Goal: Information Seeking & Learning: Check status

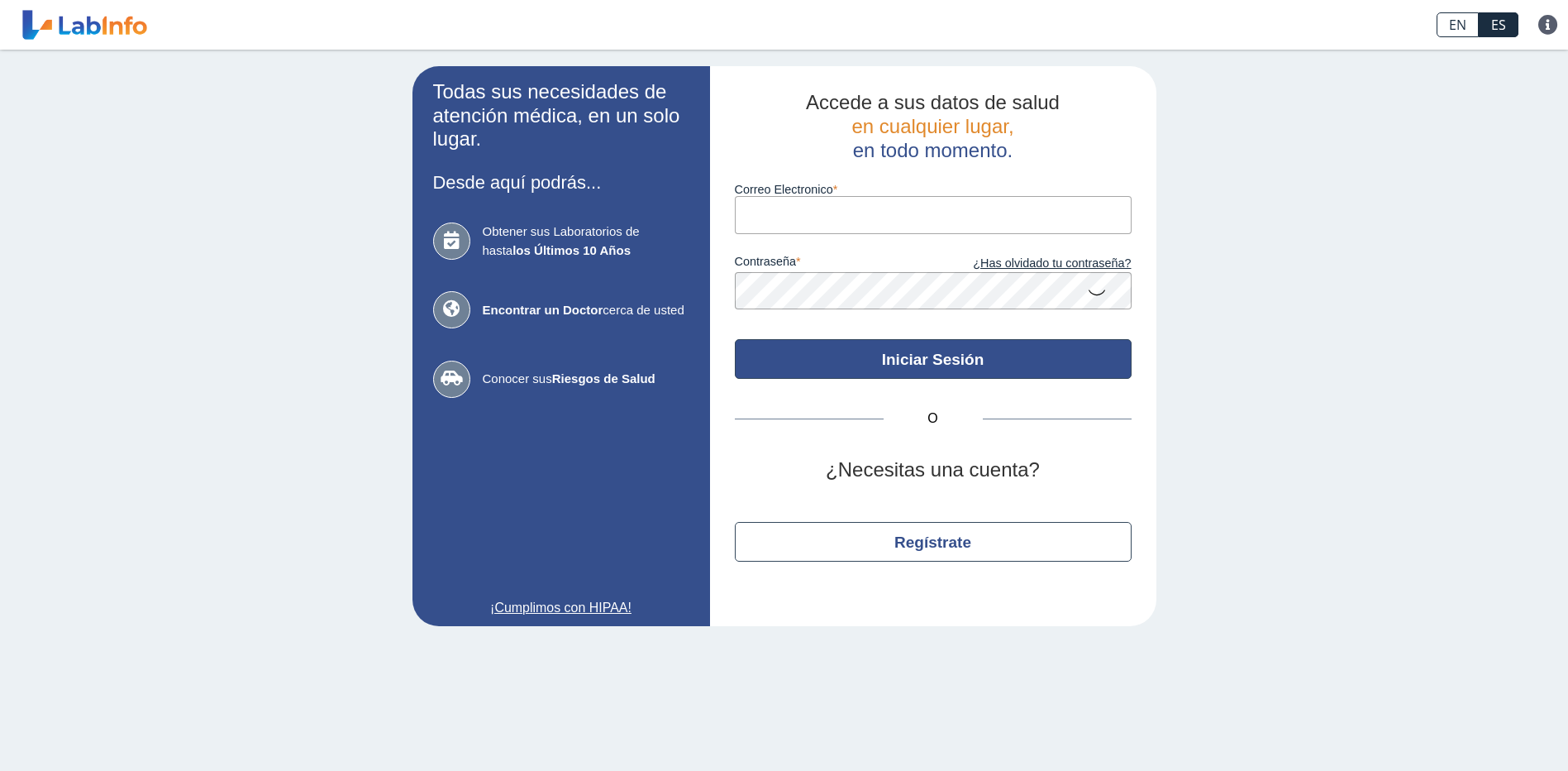
type input "[EMAIL_ADDRESS][DOMAIN_NAME]"
click at [920, 371] on button "Iniciar Sesión" at bounding box center [933, 359] width 397 height 39
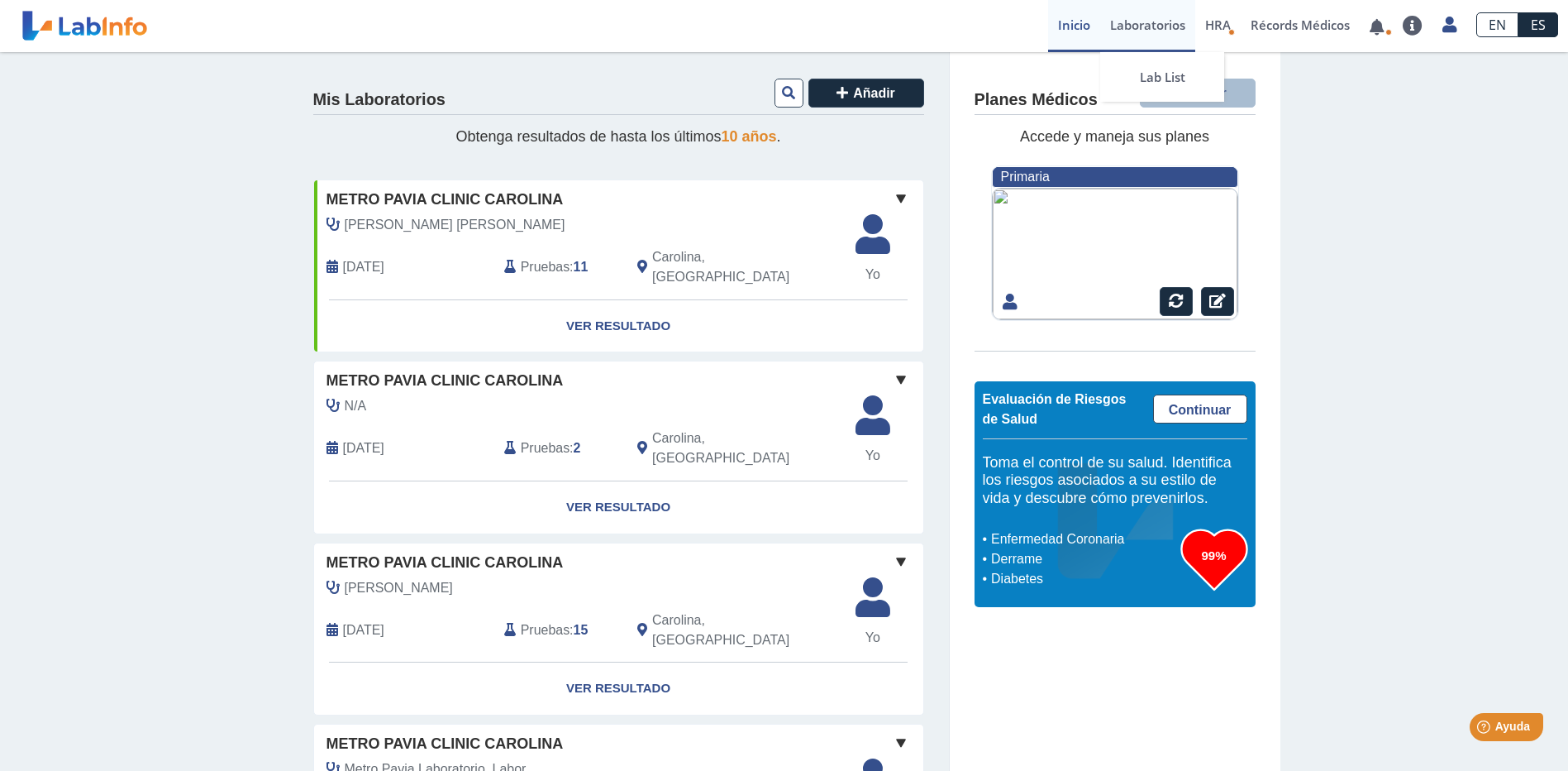
click at [1135, 25] on link "Laboratorios" at bounding box center [1147, 26] width 95 height 52
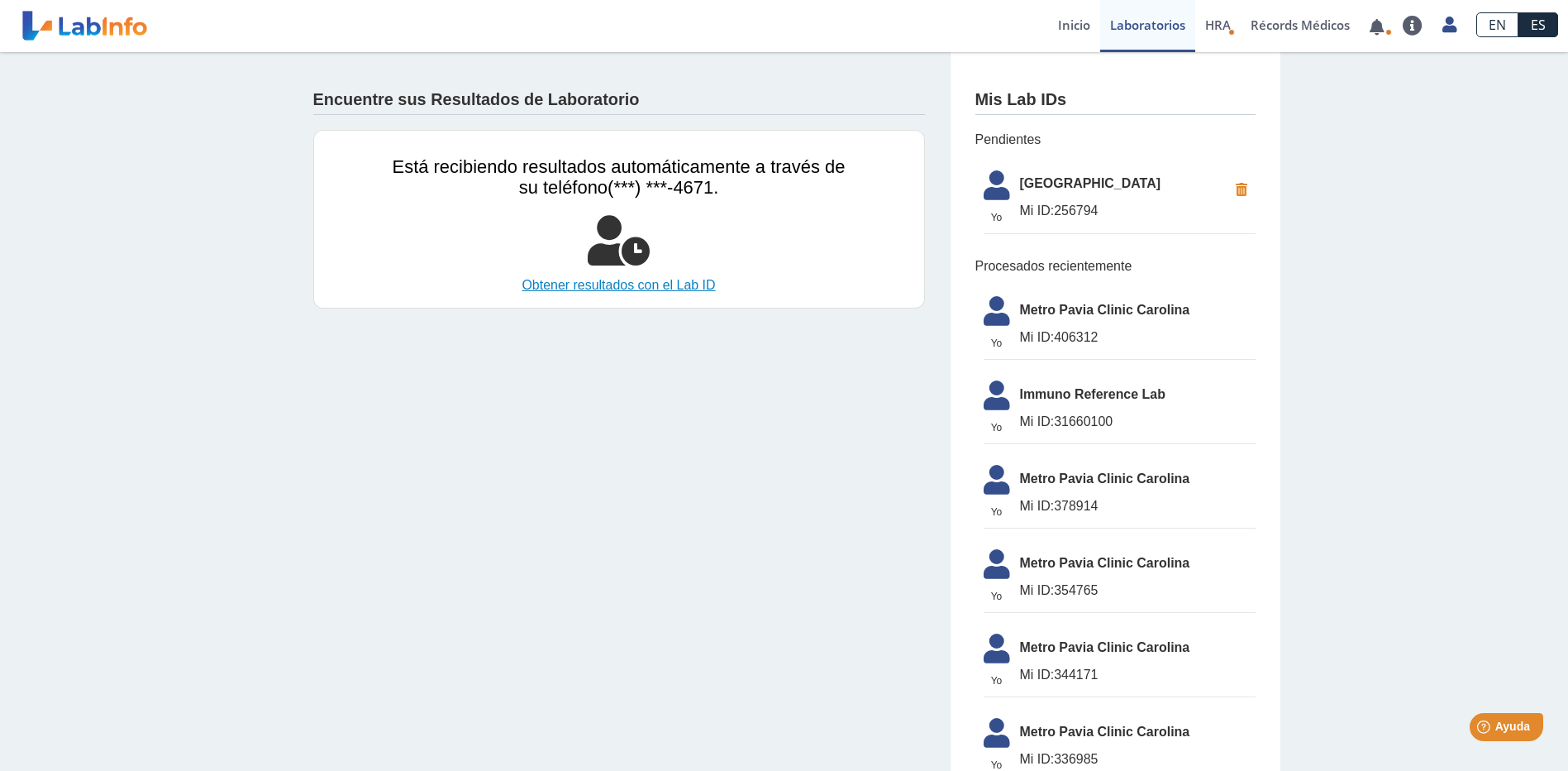
click at [671, 286] on link "Obtener resultados con el Lab ID" at bounding box center [619, 285] width 453 height 20
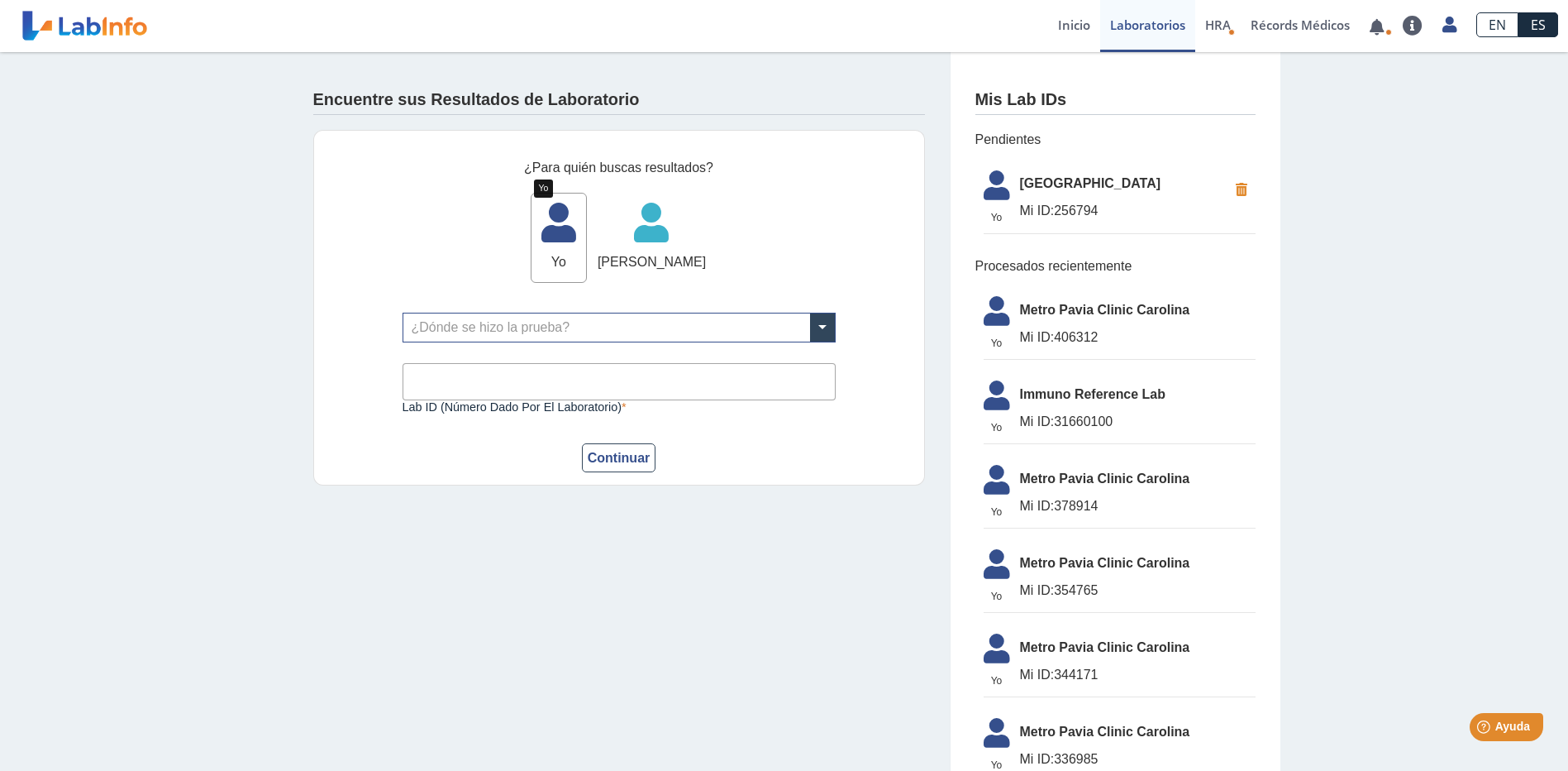
click at [539, 236] on icon at bounding box center [558, 229] width 55 height 50
click at [826, 329] on span at bounding box center [822, 327] width 25 height 28
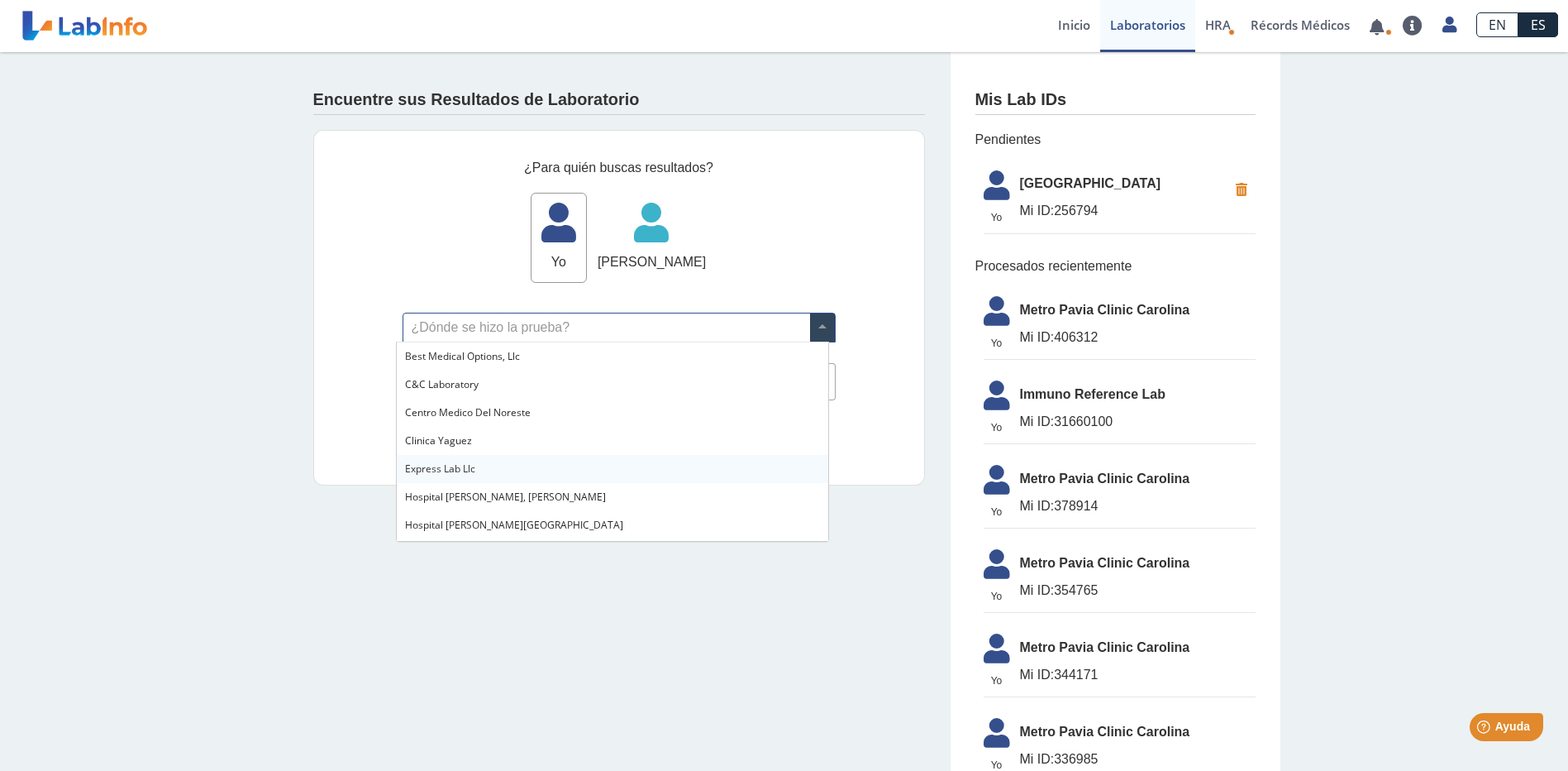
click at [514, 469] on div "Express Lab Llc" at bounding box center [612, 468] width 431 height 28
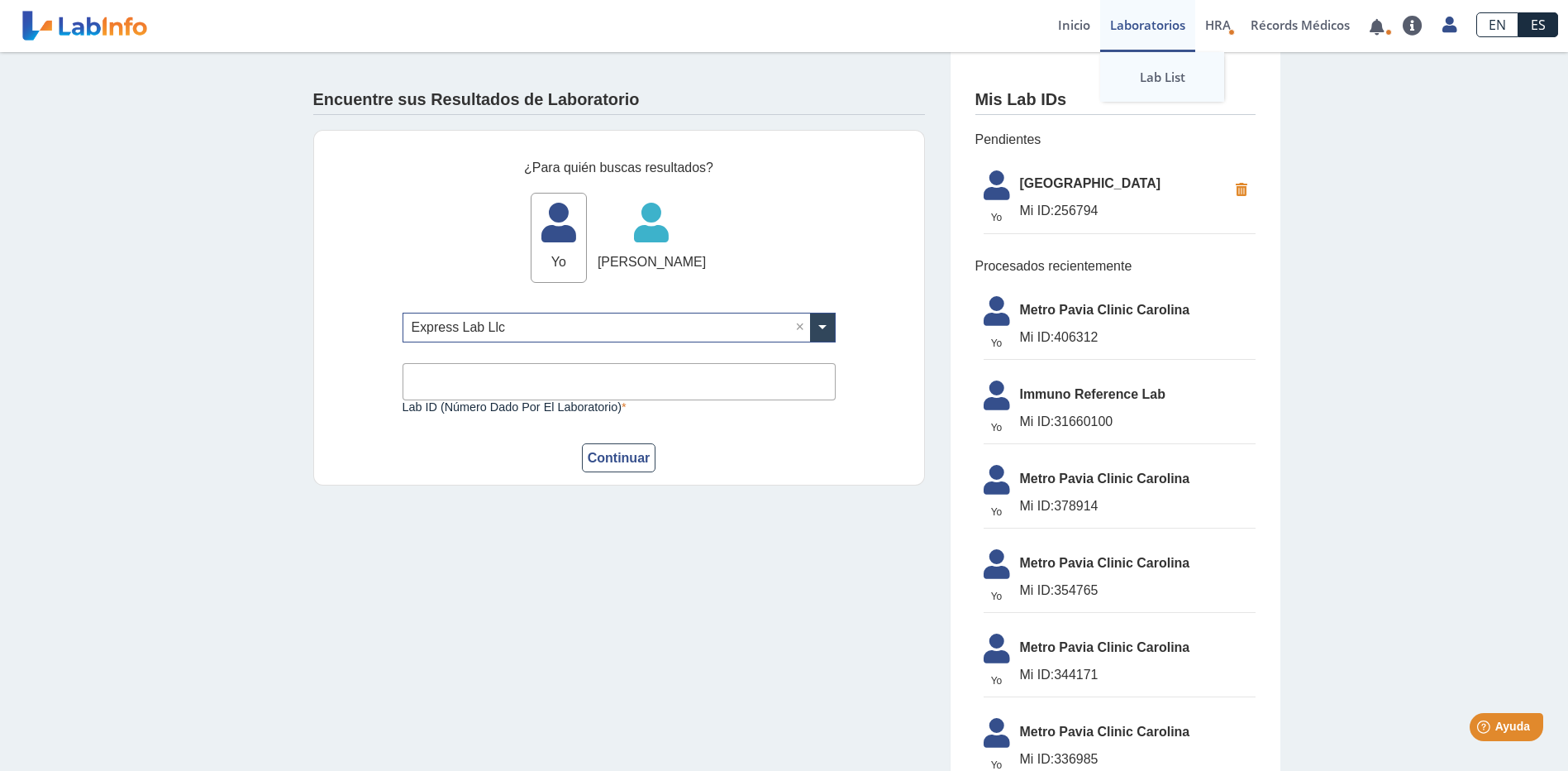
click at [1144, 81] on link "Lab List" at bounding box center [1162, 77] width 124 height 50
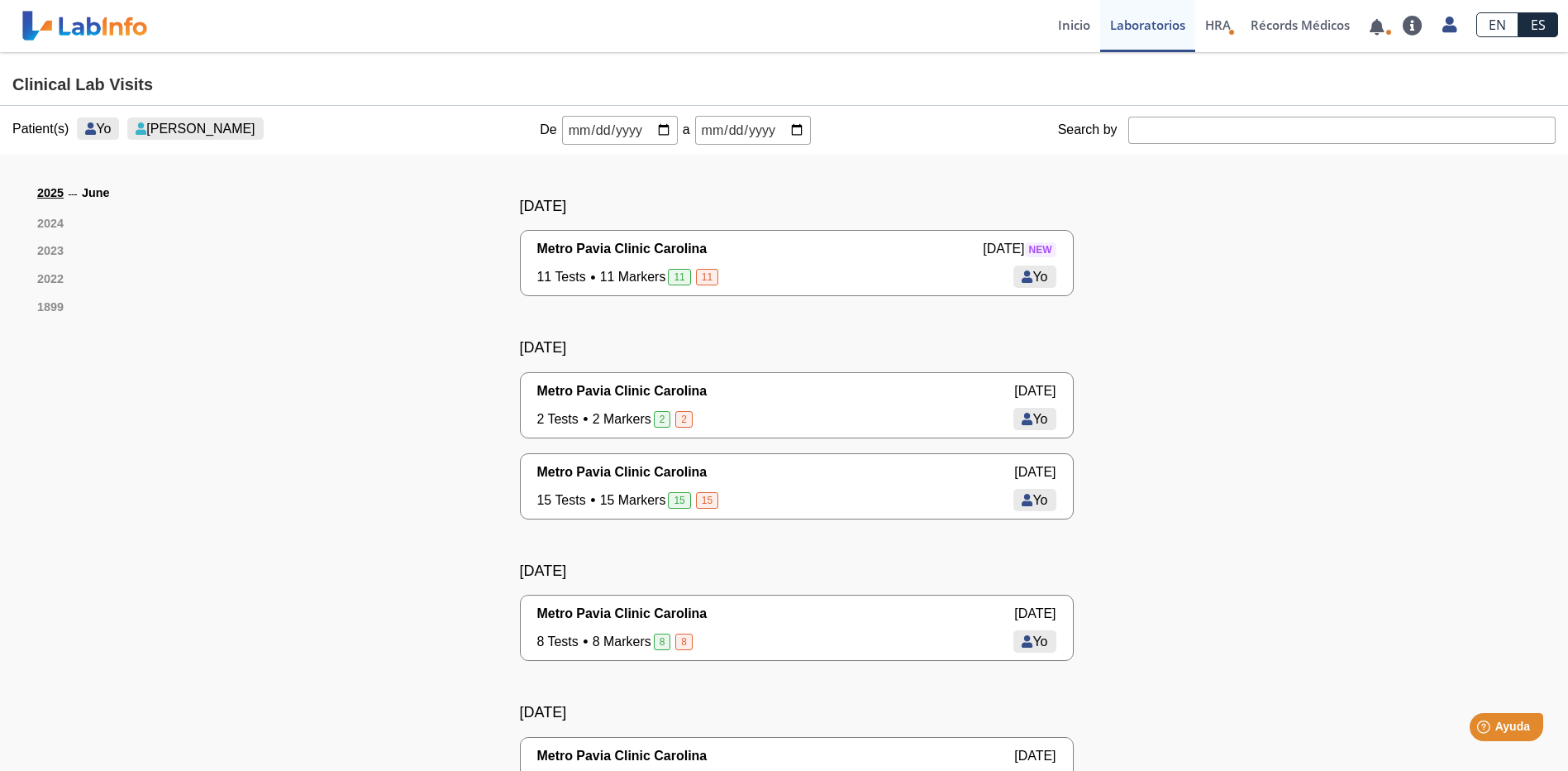
click at [600, 385] on span "Metro Pavia Clinic Carolina" at bounding box center [622, 391] width 170 height 20
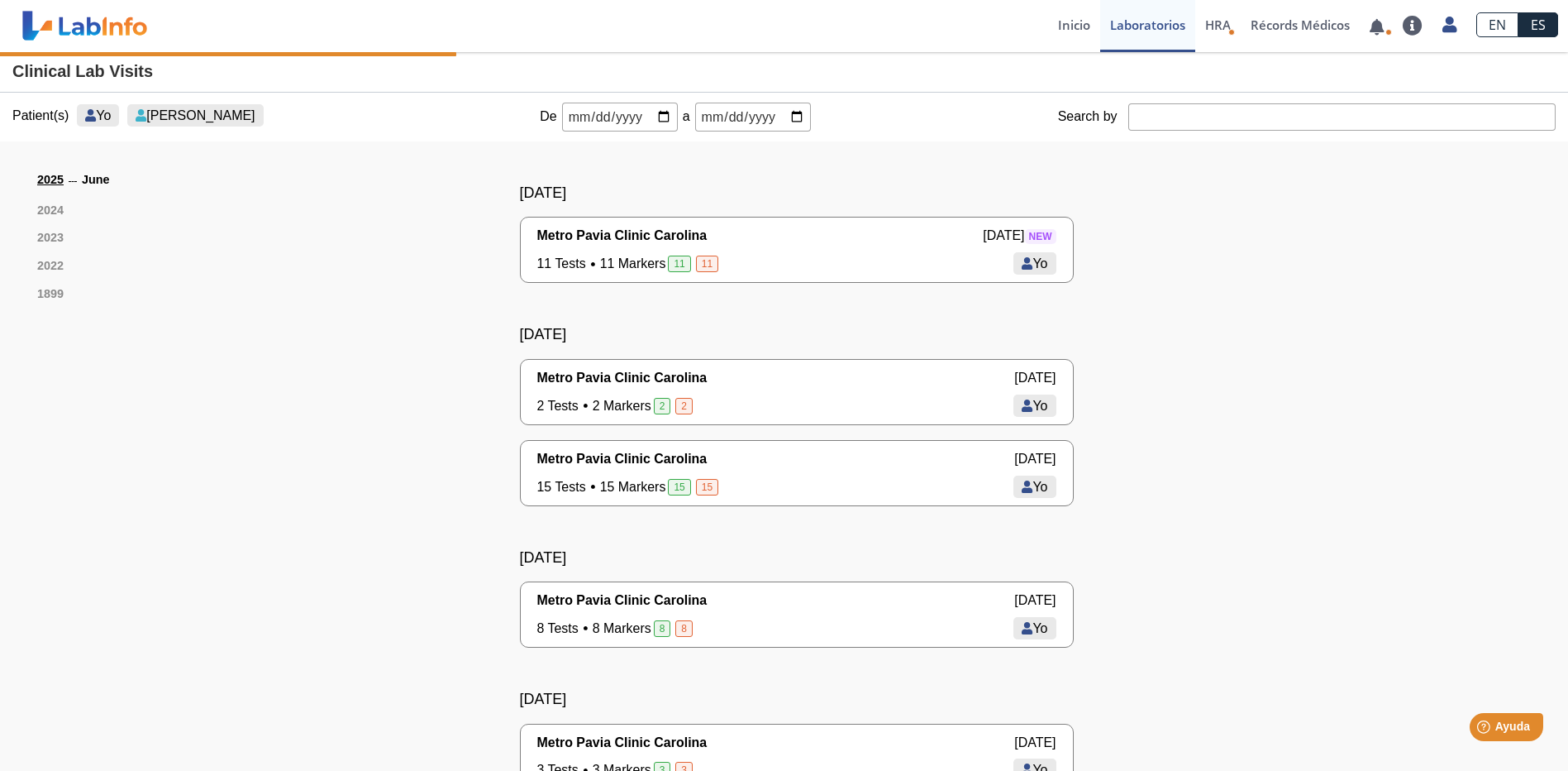
click at [617, 387] on span "Metro Pavia Clinic Carolina" at bounding box center [622, 378] width 170 height 20
click at [96, 116] on span "Yo" at bounding box center [103, 115] width 14 height 14
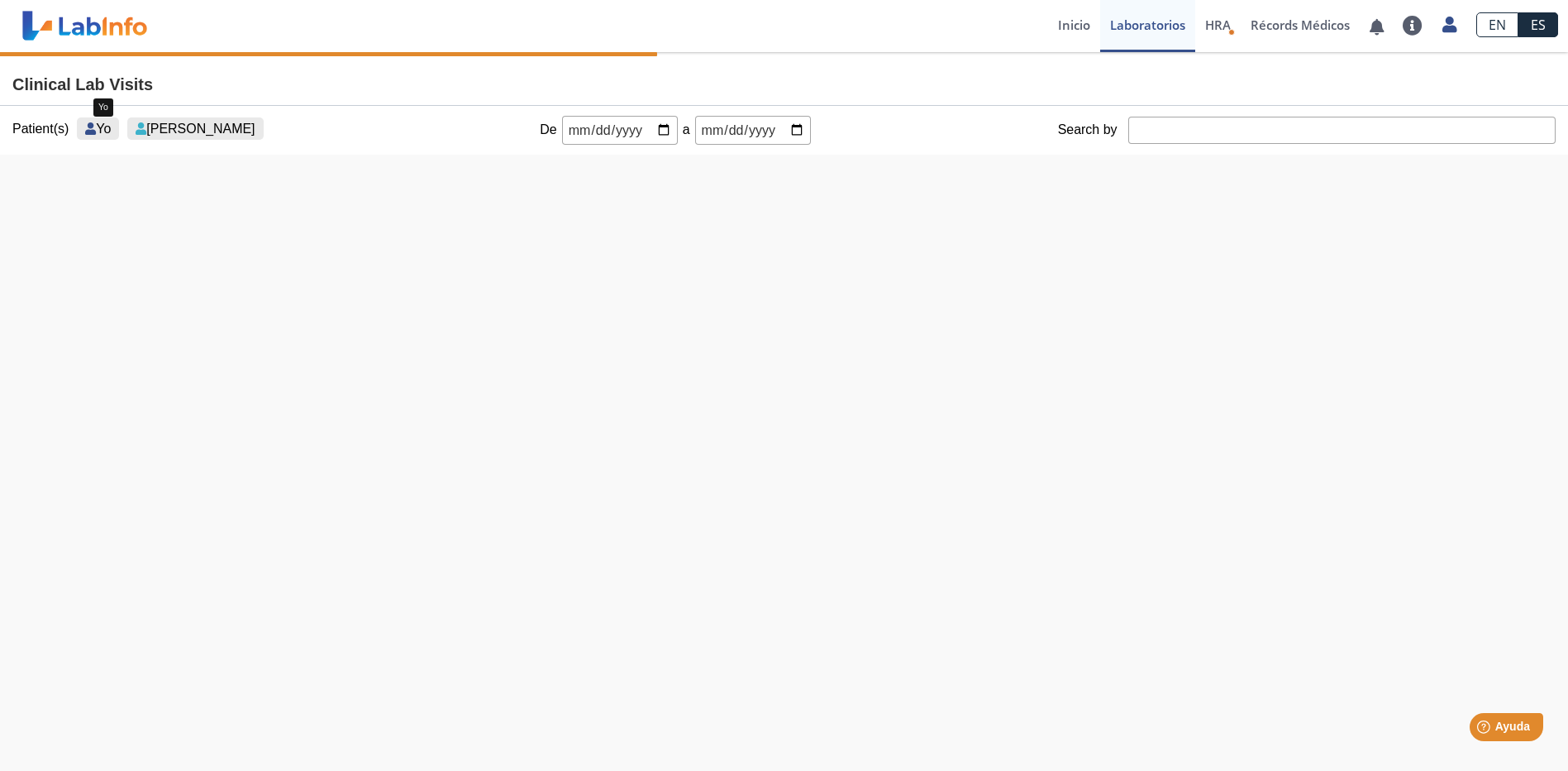
click at [96, 132] on span "Yo" at bounding box center [103, 128] width 14 height 14
click at [653, 129] on input "date" at bounding box center [620, 130] width 115 height 29
type input "2025-06-01"
click at [790, 133] on input "date" at bounding box center [753, 130] width 115 height 29
type input "2025-08-20"
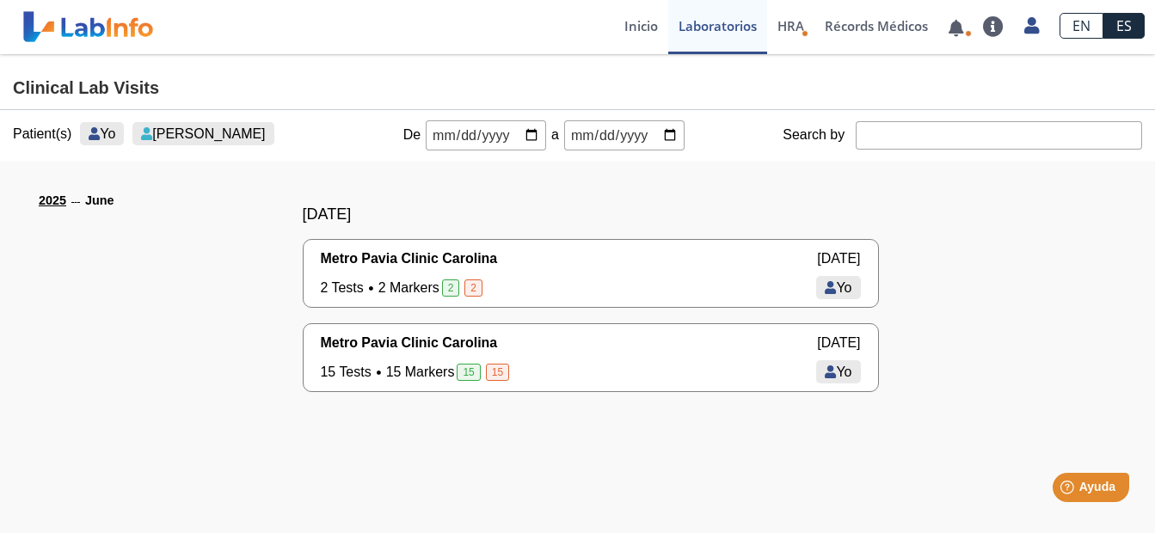
click at [421, 269] on span "Metro Pavia Clinic Carolina" at bounding box center [409, 259] width 177 height 21
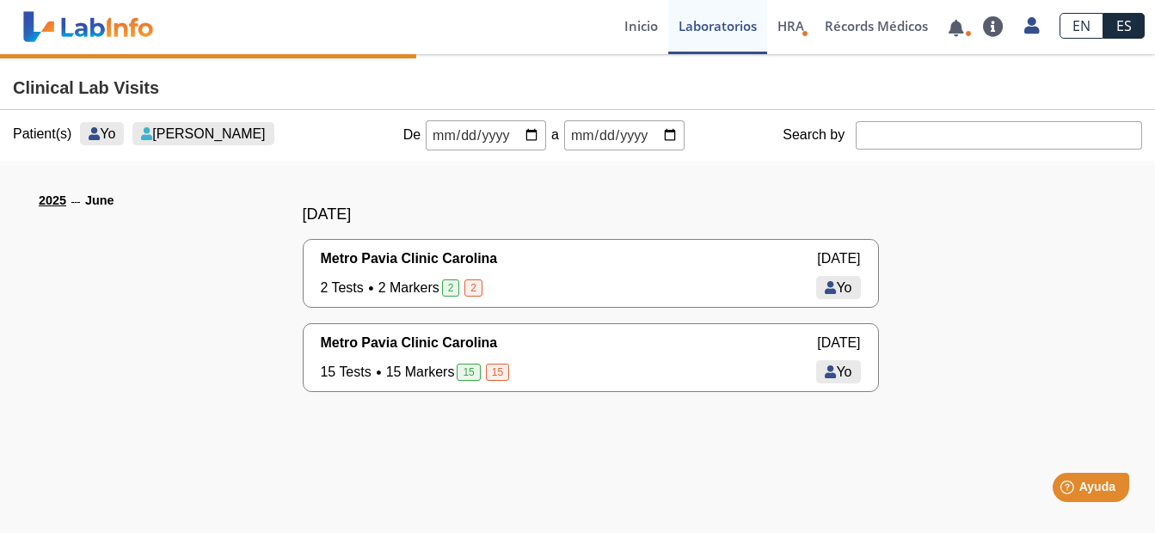
click at [448, 287] on span "2" at bounding box center [451, 288] width 18 height 17
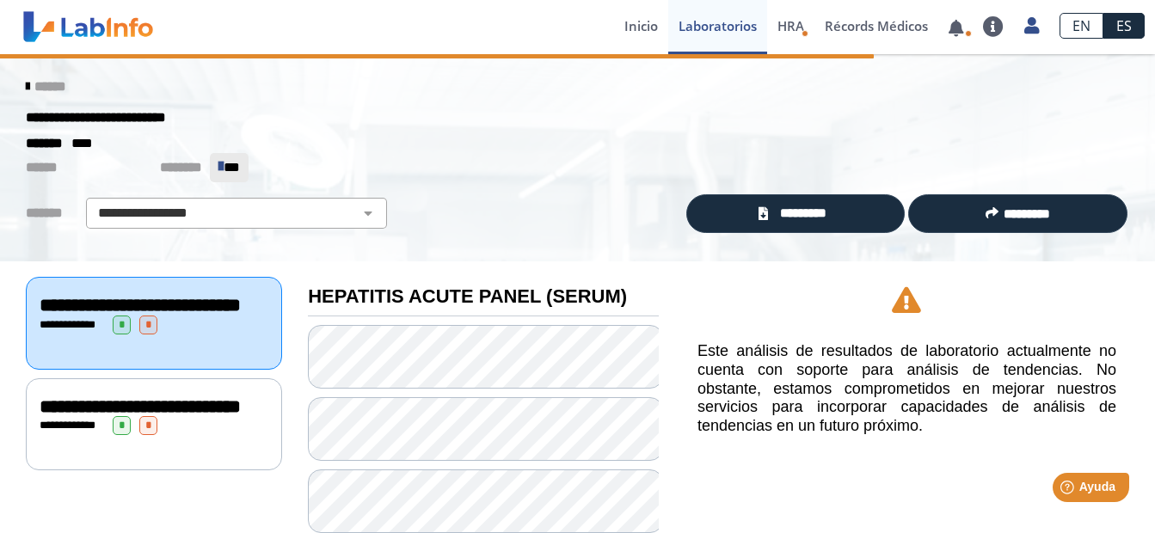
scroll to position [115, 0]
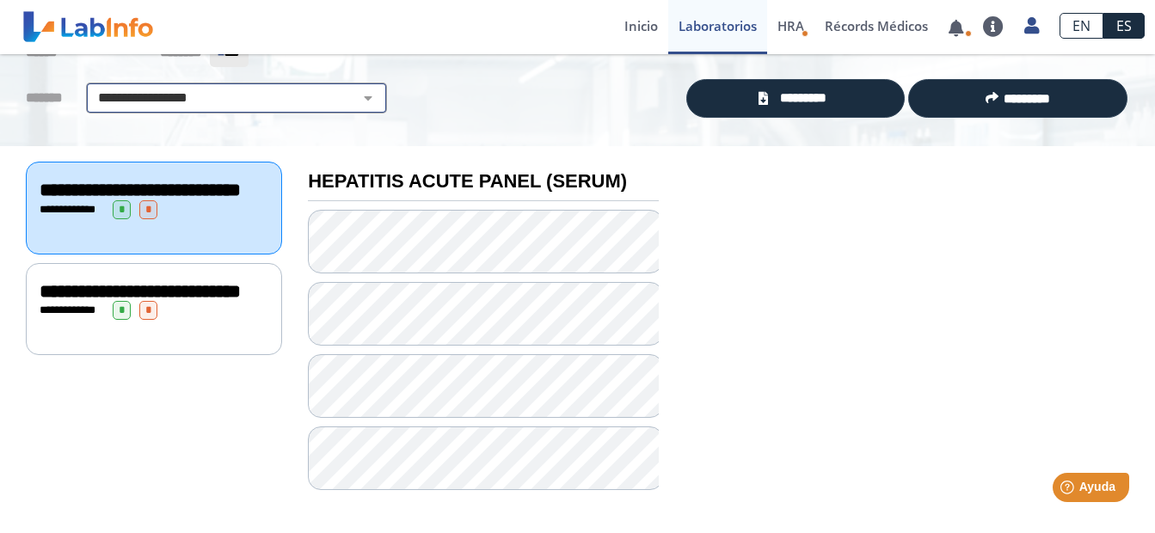
click at [357, 102] on select "**********" at bounding box center [236, 98] width 291 height 21
click at [359, 97] on select "**********" at bounding box center [236, 98] width 291 height 21
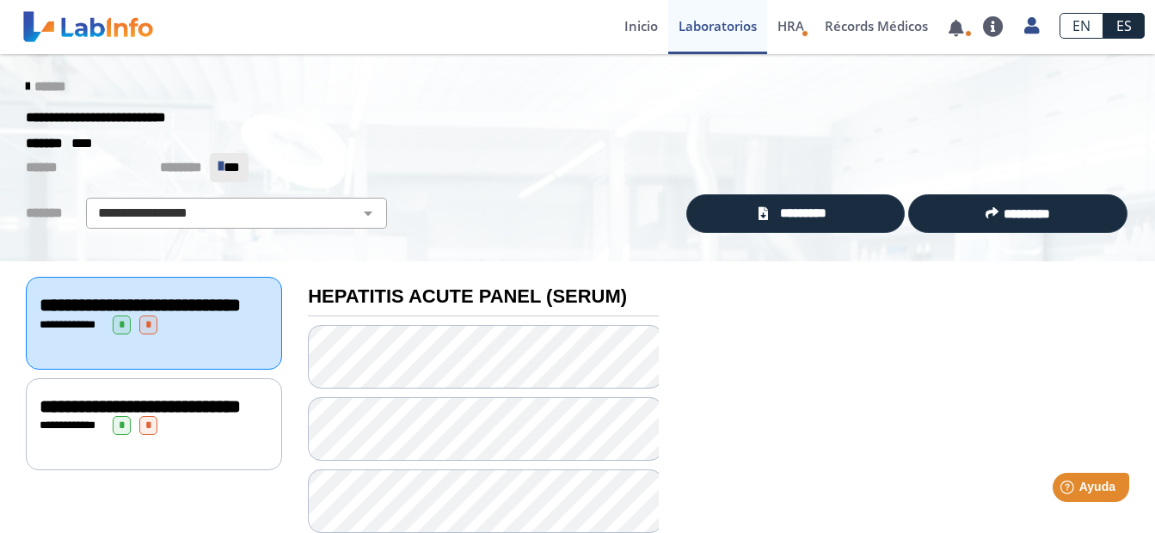
click at [26, 89] on icon at bounding box center [27, 87] width 3 height 14
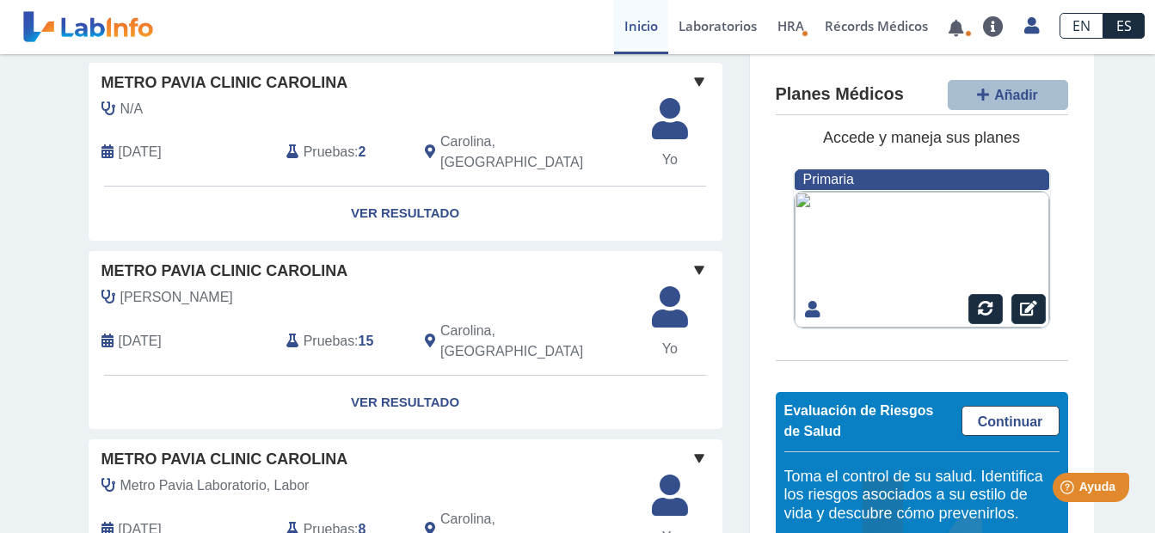
scroll to position [331, 0]
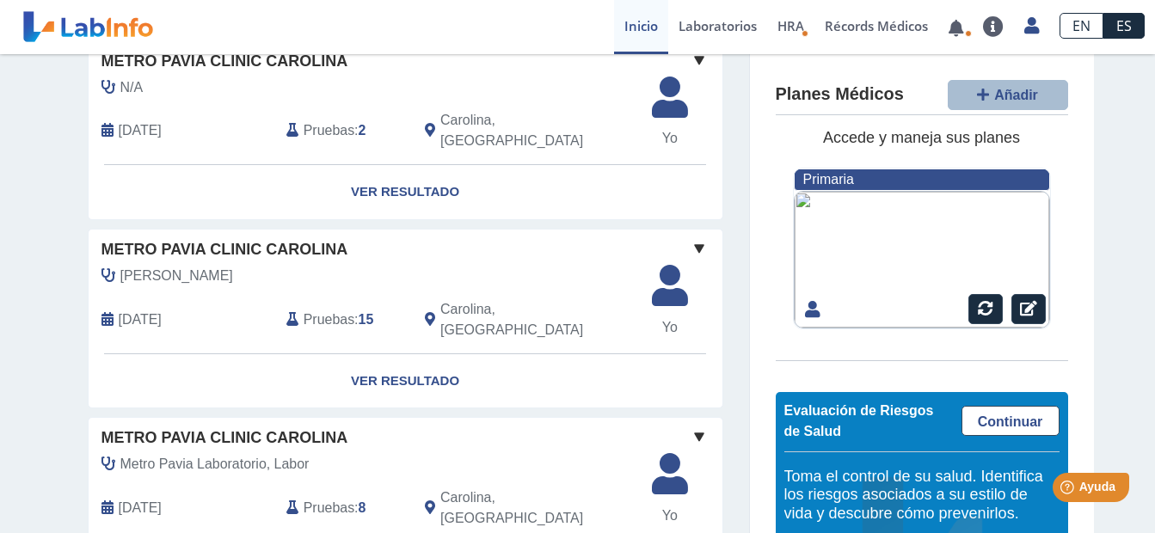
click at [304, 310] on span "Pruebas" at bounding box center [329, 320] width 51 height 21
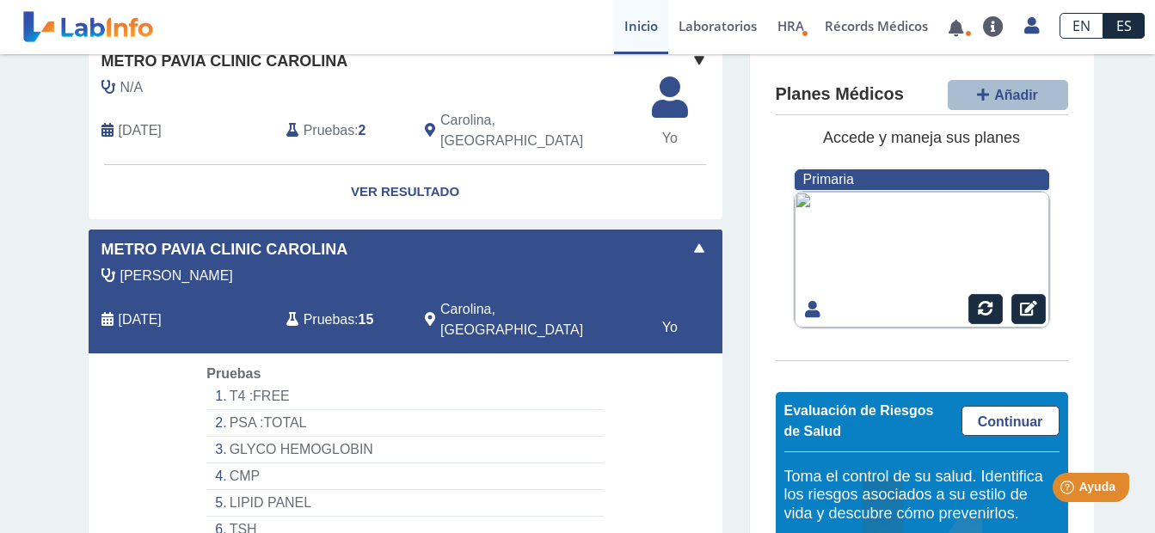
click at [304, 310] on span "Pruebas" at bounding box center [329, 320] width 51 height 21
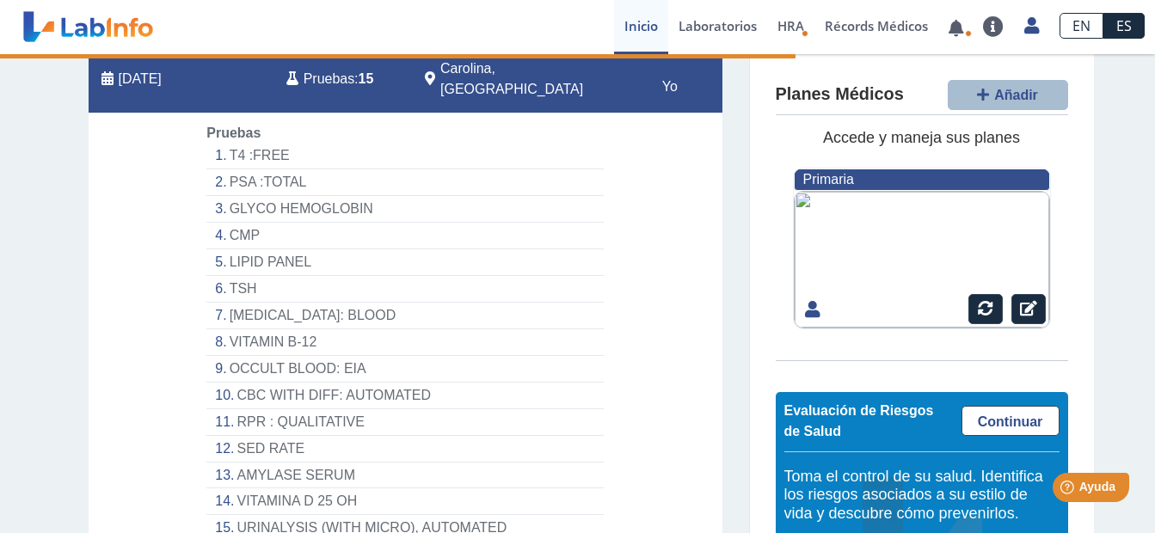
scroll to position [607, 0]
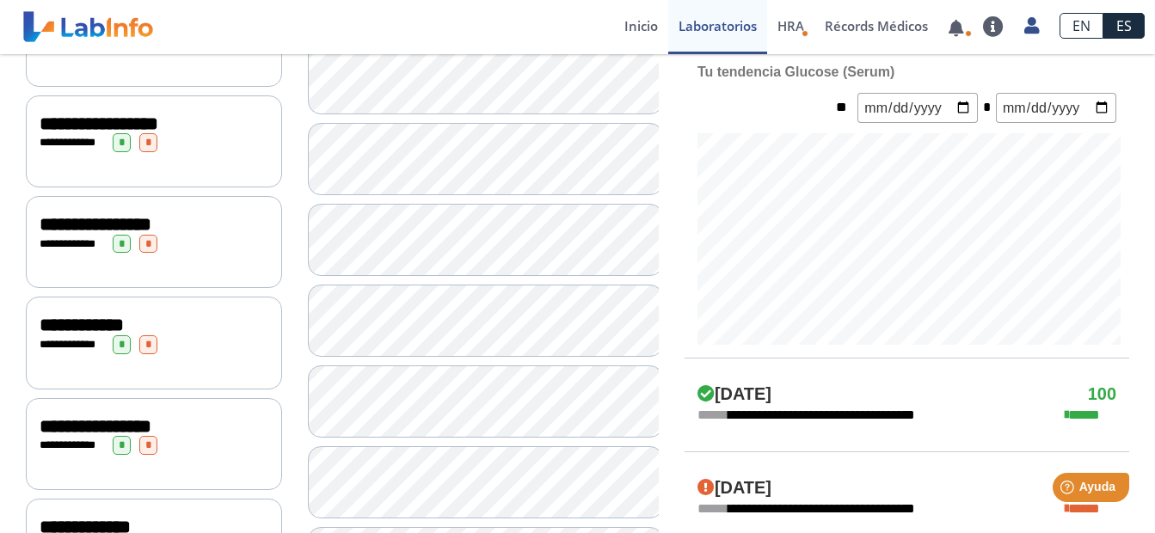
click at [742, 89] on div "Tu tendencia Glucose (Serum) ** *" at bounding box center [907, 97] width 445 height 71
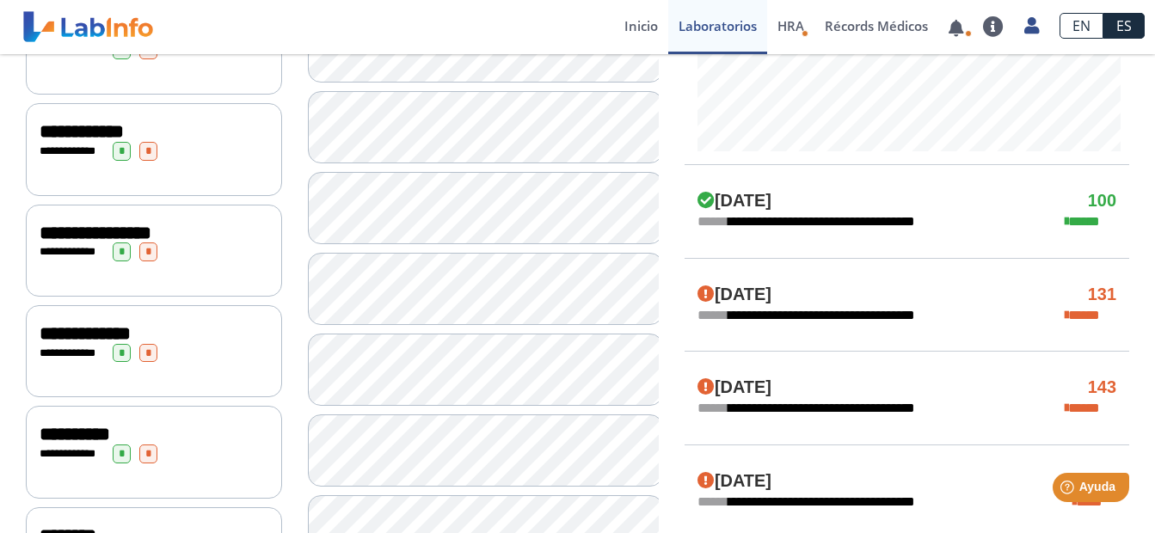
scroll to position [822, 0]
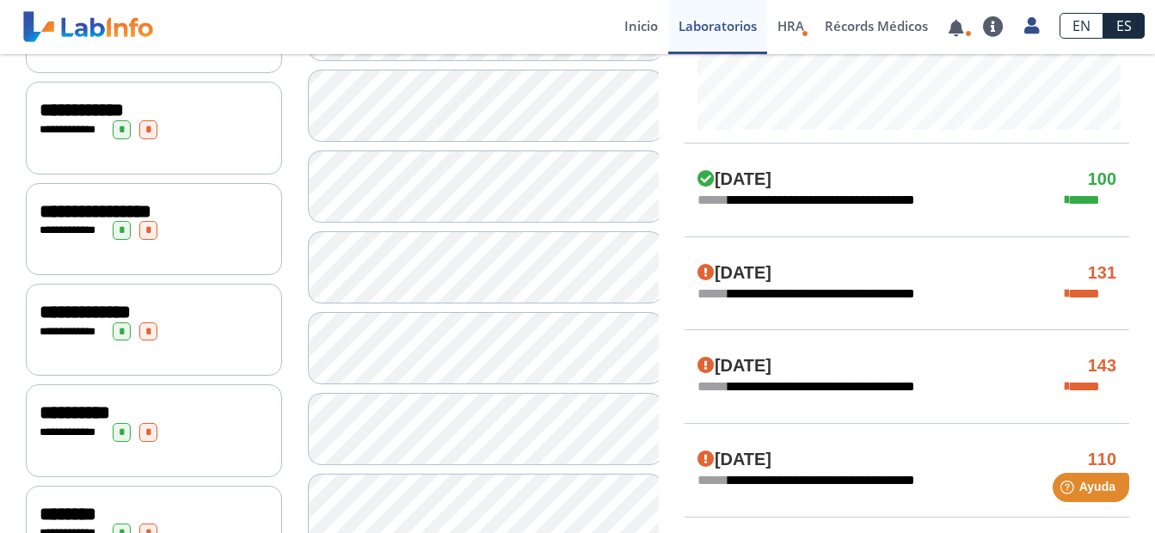
click at [86, 403] on span "**********" at bounding box center [75, 412] width 71 height 19
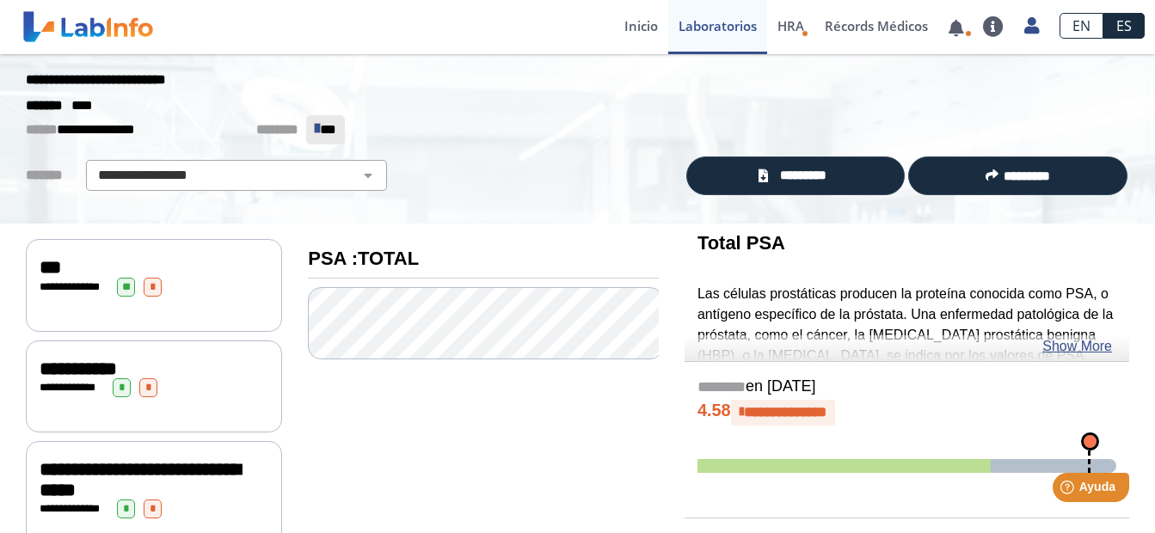
scroll to position [3, 0]
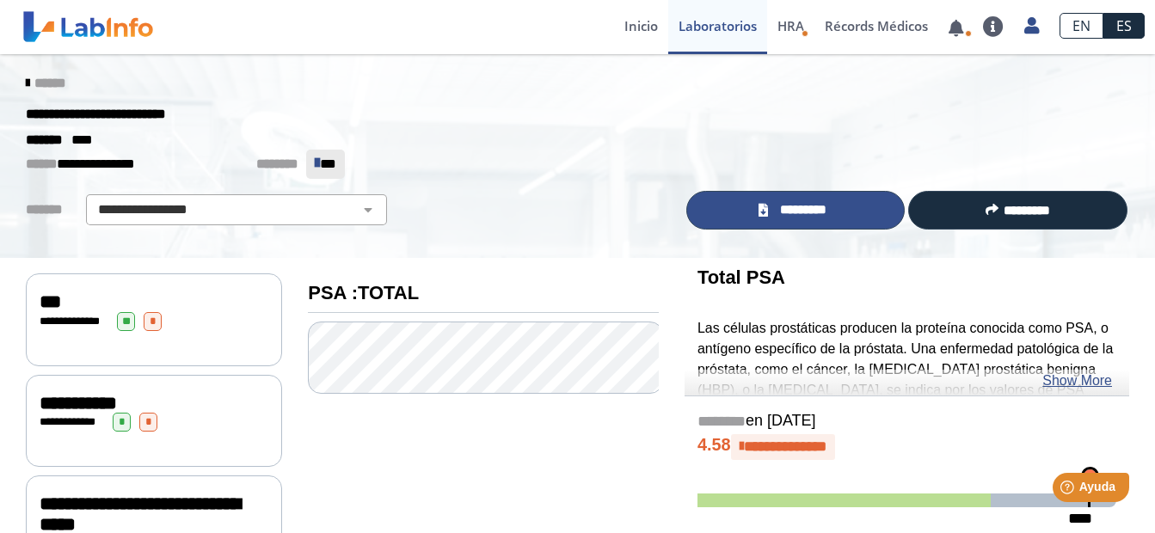
click at [798, 205] on span "*********" at bounding box center [802, 210] width 59 height 20
